Goal: Navigation & Orientation: Find specific page/section

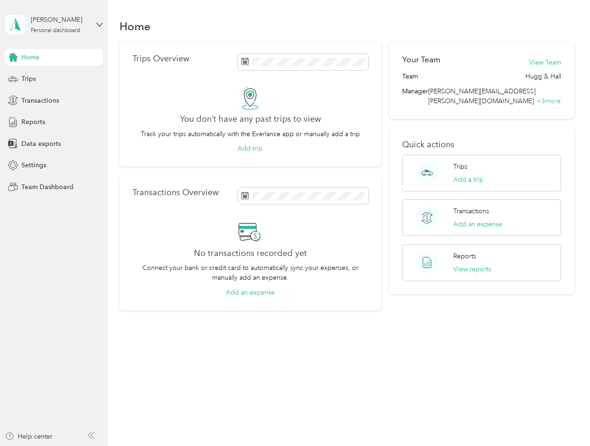
click at [295, 223] on div "No transactions recorded yet Connect your bank or credit card to automatically …" at bounding box center [250, 258] width 236 height 77
click at [54, 25] on div "[PERSON_NAME]" at bounding box center [60, 20] width 58 height 10
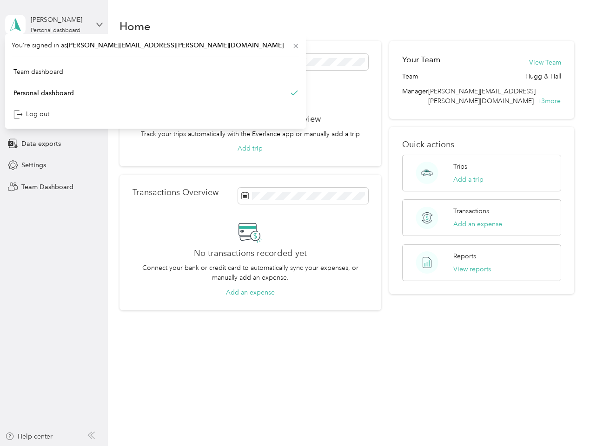
click at [54, 57] on div "You’re signed in as [PERSON_NAME][EMAIL_ADDRESS][PERSON_NAME][DOMAIN_NAME] Team…" at bounding box center [155, 81] width 301 height 95
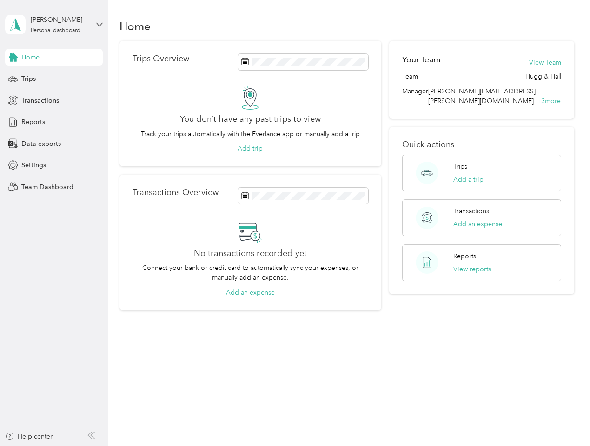
click at [13, 57] on div "You’re signed in as [PERSON_NAME][EMAIL_ADDRESS][PERSON_NAME][DOMAIN_NAME] Team…" at bounding box center [155, 81] width 301 height 95
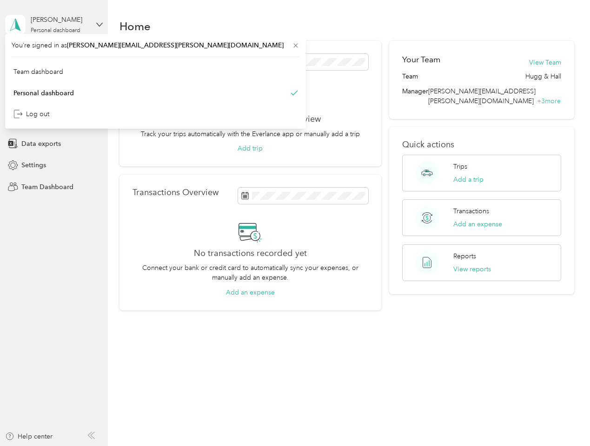
click at [54, 79] on div "Trips" at bounding box center [54, 79] width 98 height 17
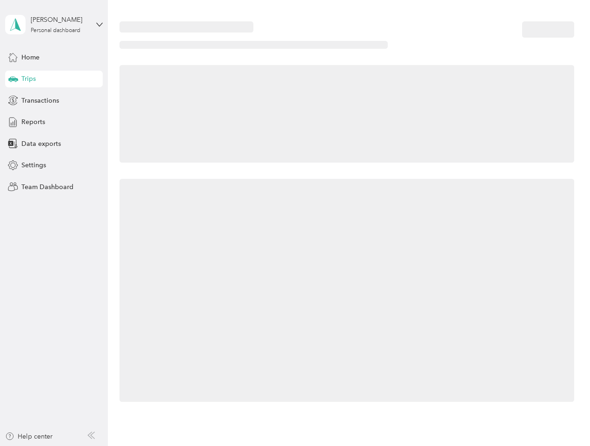
click at [13, 79] on icon at bounding box center [13, 78] width 10 height 5
click at [54, 100] on span "Transactions" at bounding box center [40, 101] width 38 height 10
click at [13, 100] on icon at bounding box center [13, 100] width 10 height 10
click at [54, 122] on div "Reports" at bounding box center [54, 122] width 98 height 17
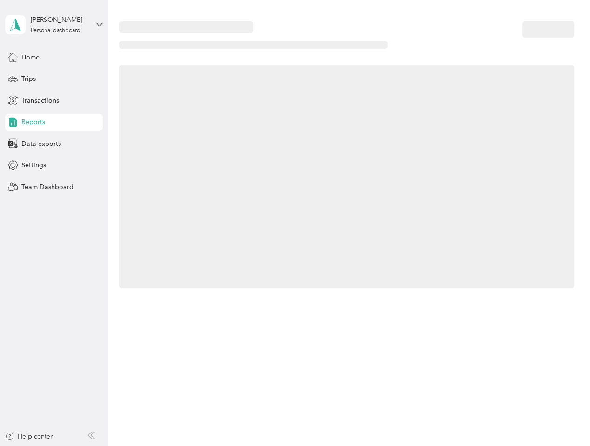
click at [13, 122] on icon at bounding box center [13, 122] width 10 height 10
